Goal: Information Seeking & Learning: Learn about a topic

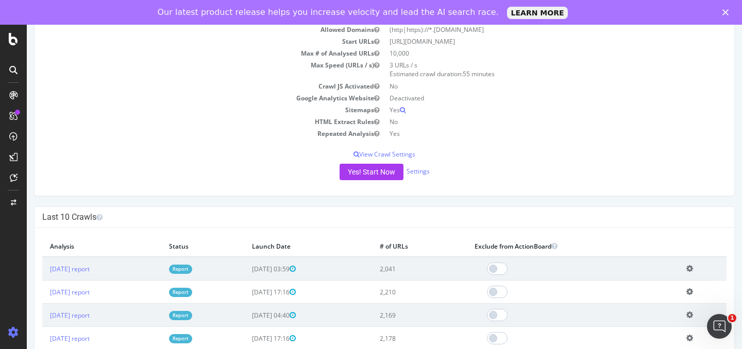
scroll to position [186, 0]
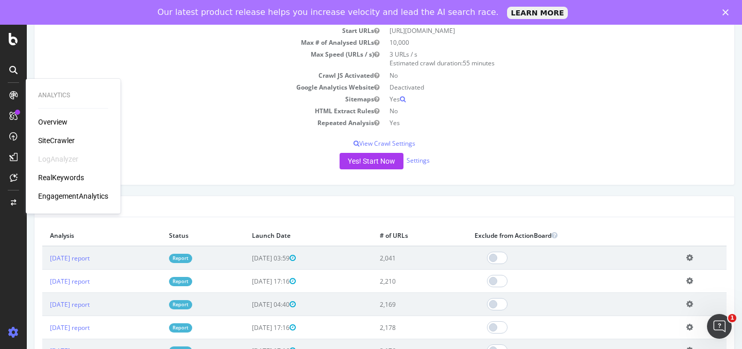
click at [44, 121] on div "Overview" at bounding box center [52, 122] width 29 height 10
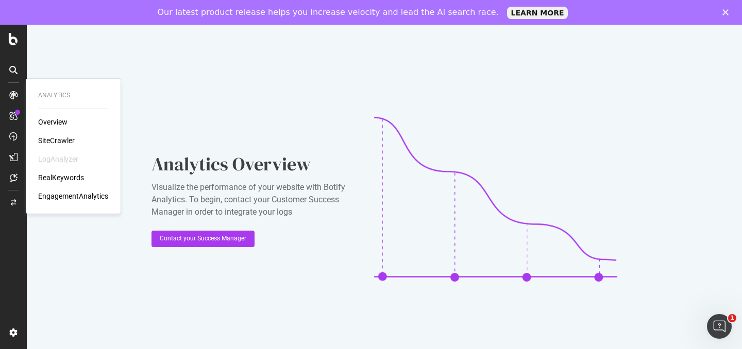
click at [62, 144] on div "SiteCrawler" at bounding box center [56, 141] width 37 height 10
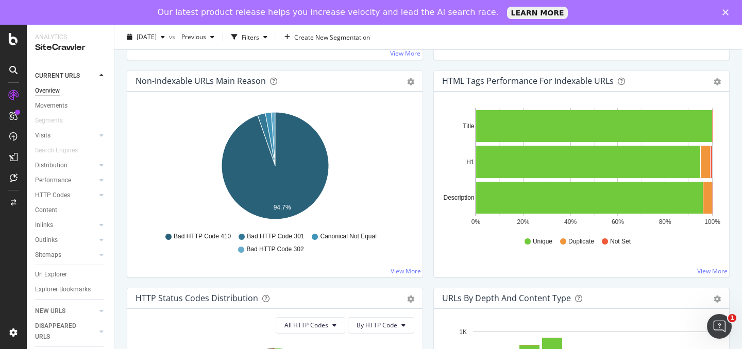
scroll to position [331, 0]
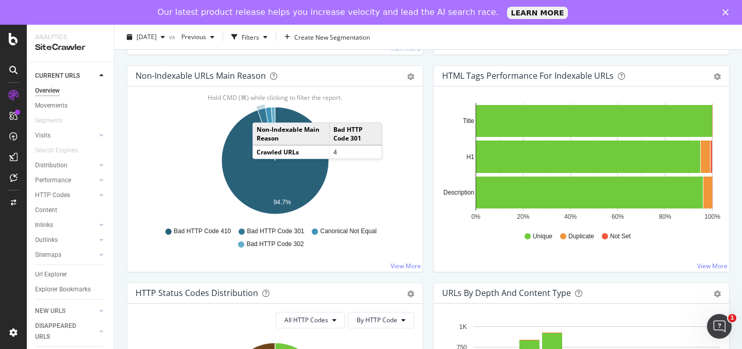
click at [263, 112] on icon "A chart." at bounding box center [267, 134] width 18 height 53
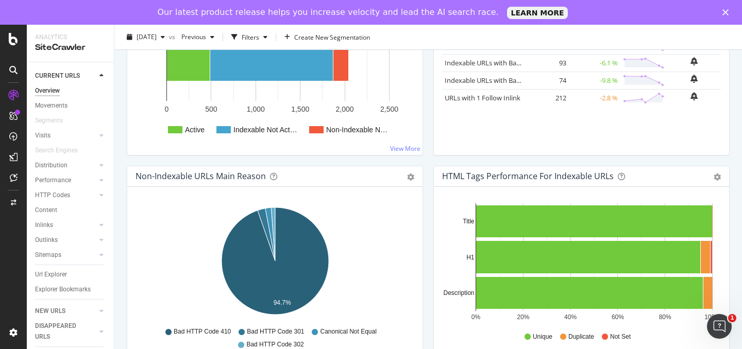
scroll to position [236, 0]
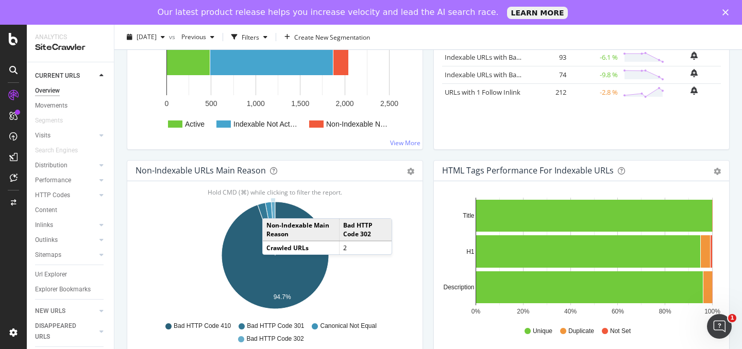
click at [273, 208] on icon "A chart." at bounding box center [273, 229] width 4 height 54
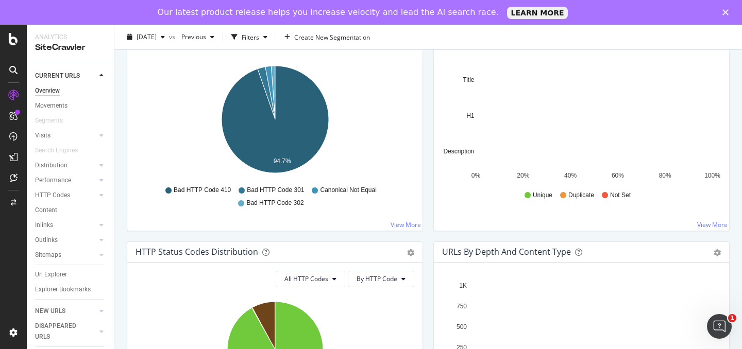
scroll to position [375, 0]
